Goal: Task Accomplishment & Management: Manage account settings

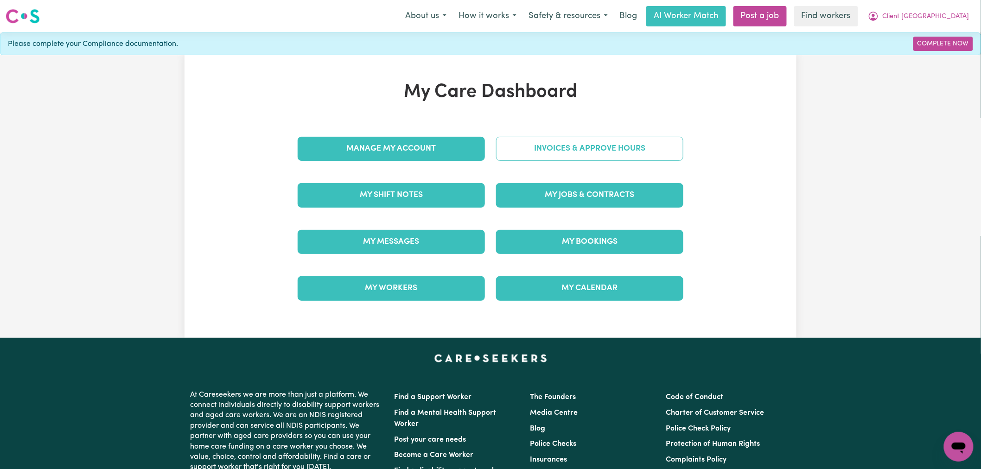
click at [525, 151] on link "Invoices & Approve Hours" at bounding box center [589, 149] width 187 height 24
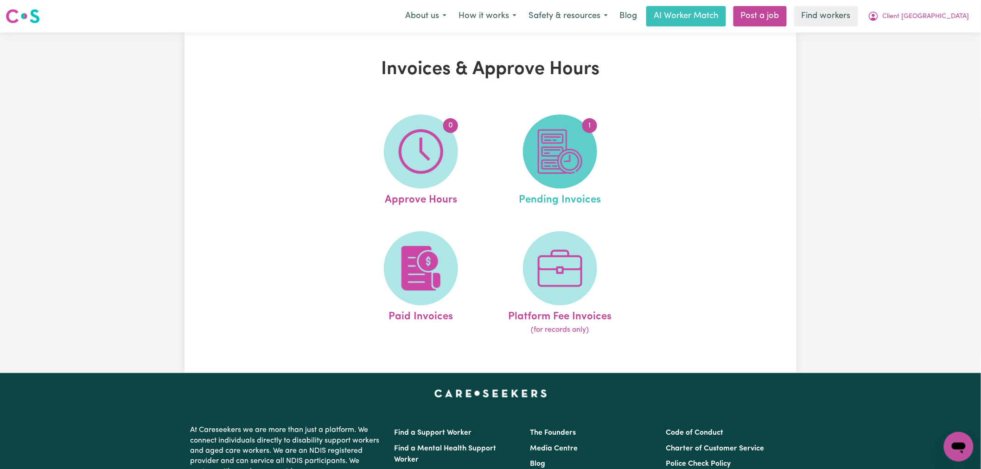
click at [540, 152] on img at bounding box center [560, 151] width 45 height 45
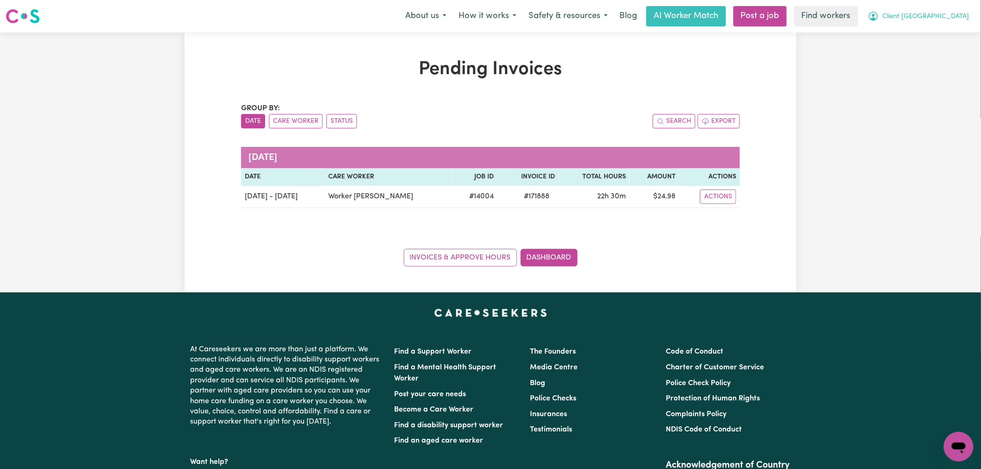
click at [929, 13] on span "Client [GEOGRAPHIC_DATA]" at bounding box center [926, 17] width 87 height 10
click at [926, 51] on link "Logout" at bounding box center [938, 54] width 73 height 18
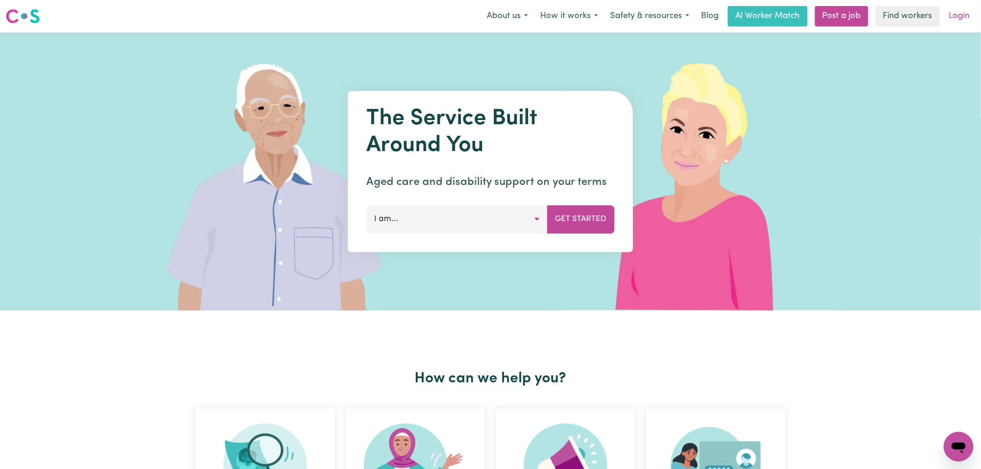
click at [947, 15] on link "Login" at bounding box center [960, 16] width 32 height 20
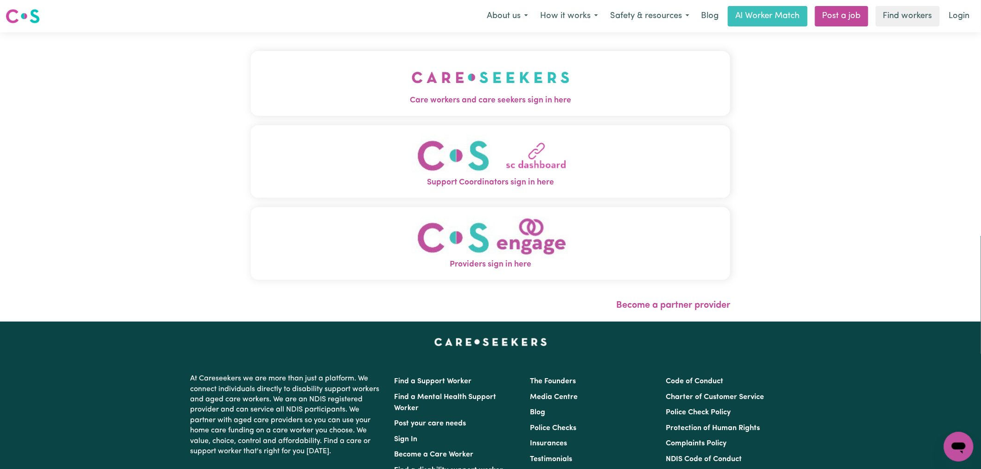
click at [371, 82] on button "Care workers and care seekers sign in here" at bounding box center [490, 83] width 479 height 65
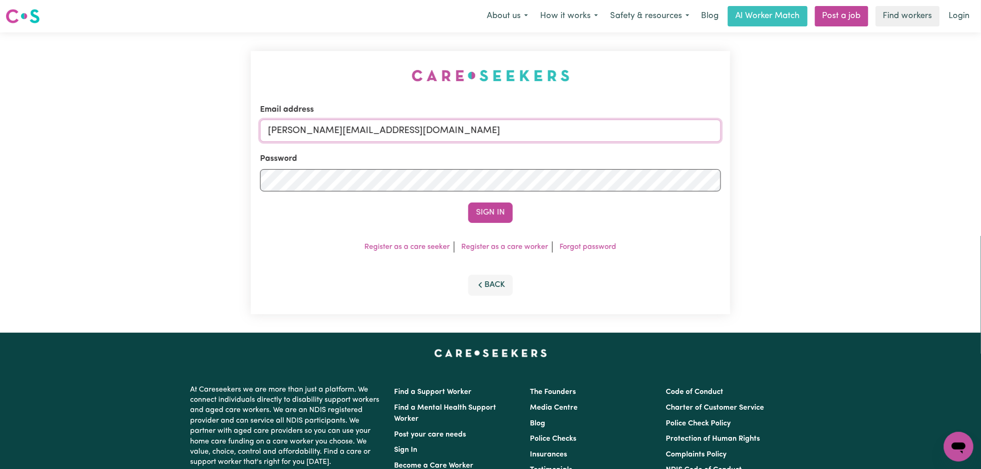
click at [445, 134] on input "[PERSON_NAME][EMAIL_ADDRESS][DOMAIN_NAME]" at bounding box center [490, 131] width 461 height 22
drag, startPoint x: 503, startPoint y: 136, endPoint x: 317, endPoint y: 132, distance: 186.0
click at [317, 132] on input "superuser~ [PERSON_NAME][EMAIL_ADDRESS][DOMAIN_NAME]" at bounding box center [490, 131] width 461 height 22
type input "[EMAIL_ADDRESS][PERSON_NAME][DOMAIN_NAME]"
click at [468, 203] on button "Sign In" at bounding box center [490, 213] width 45 height 20
